Goal: Find specific page/section: Find specific page/section

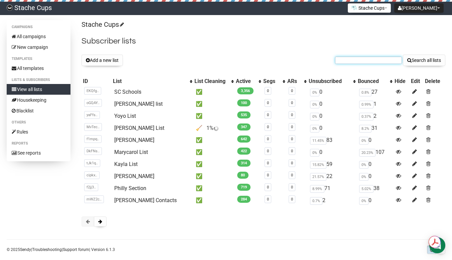
click at [353, 60] on input "text" at bounding box center [368, 59] width 67 height 7
paste input "[EMAIL_ADDRESS][DOMAIN_NAME]"
type input "[EMAIL_ADDRESS][DOMAIN_NAME]"
click at [427, 60] on button "Search all lists" at bounding box center [424, 59] width 42 height 11
click at [413, 93] on icon at bounding box center [414, 92] width 5 height 6
